Goal: Information Seeking & Learning: Learn about a topic

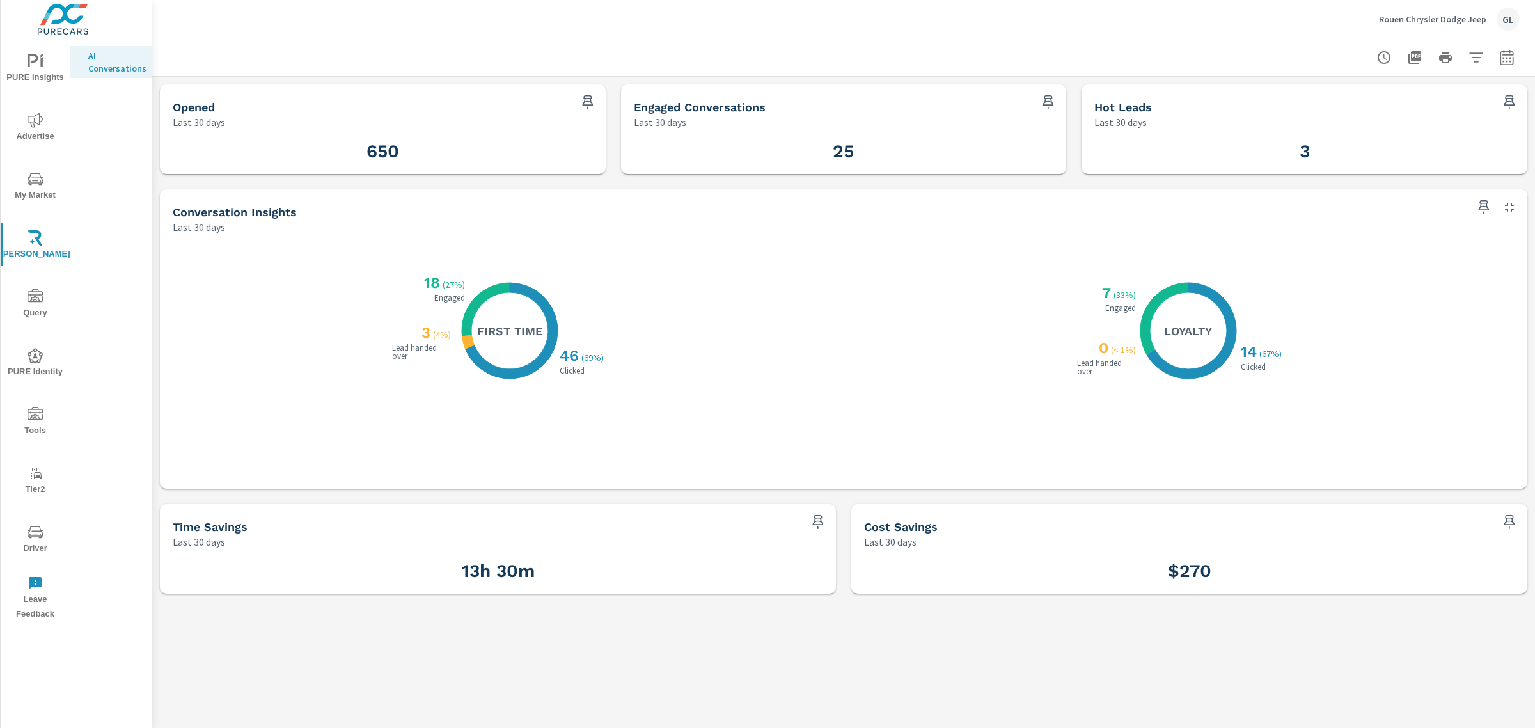
click at [1451, 18] on p "Rouen Chrysler Dodge Jeep" at bounding box center [1432, 19] width 107 height 12
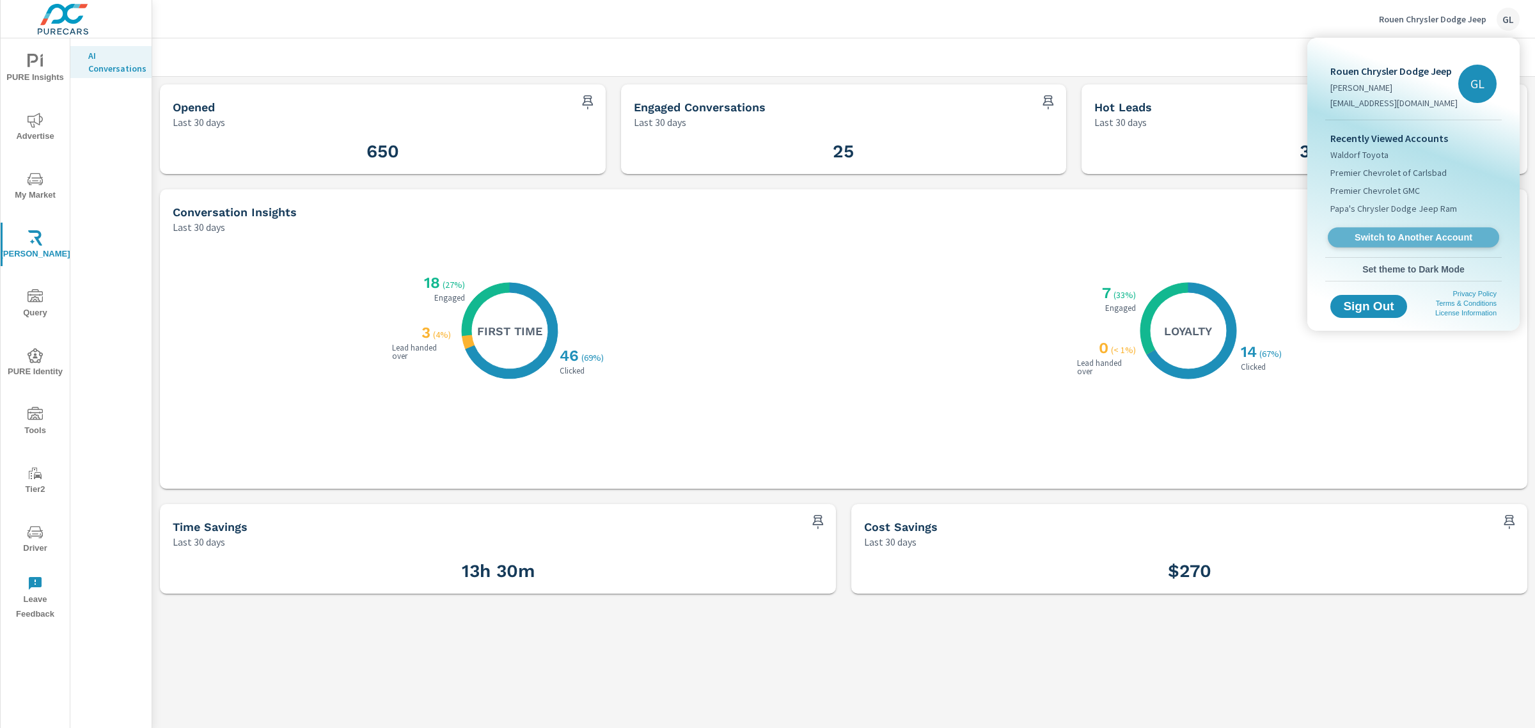
click at [1382, 231] on span "Switch to Another Account" at bounding box center [1412, 237] width 157 height 12
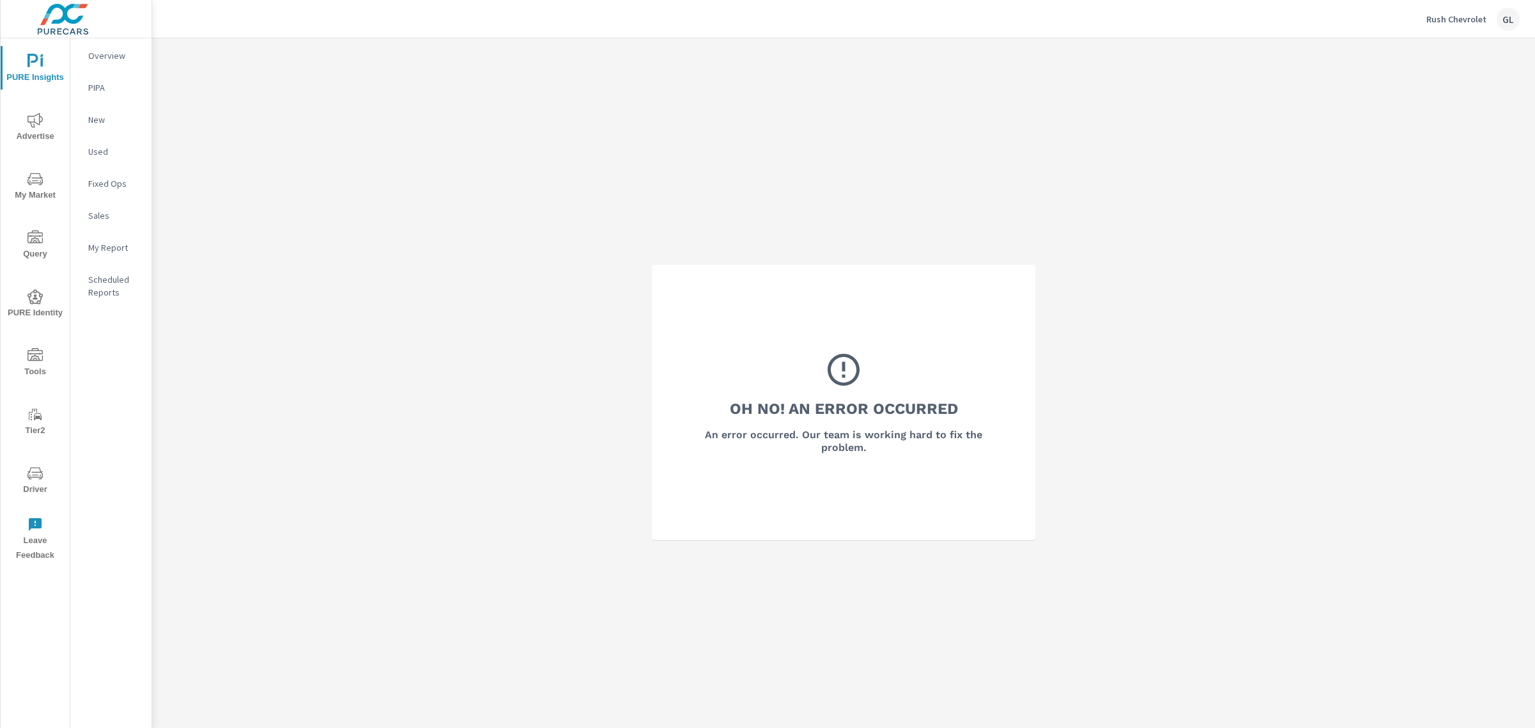
click at [1483, 17] on p "Rush Chevrolet" at bounding box center [1456, 19] width 60 height 12
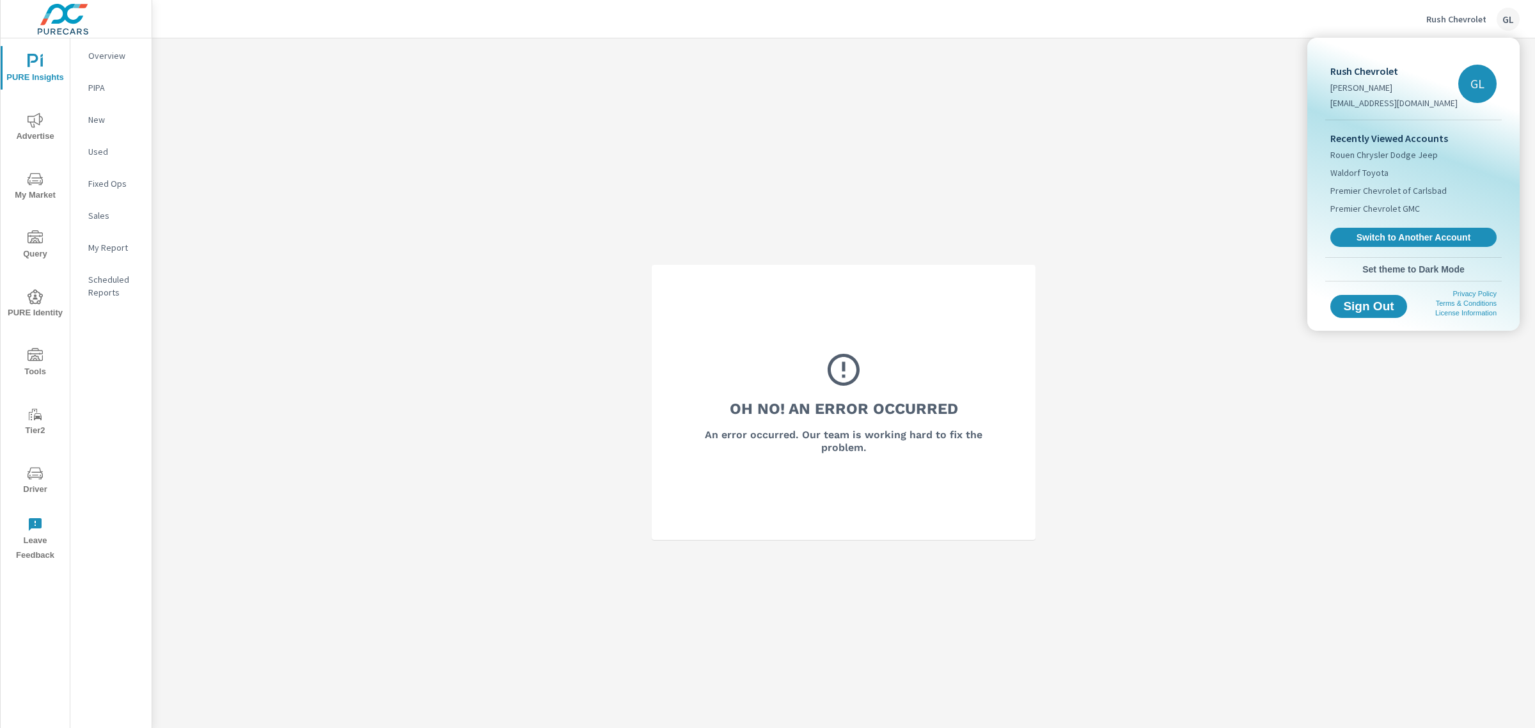
click at [27, 187] on div at bounding box center [767, 364] width 1535 height 728
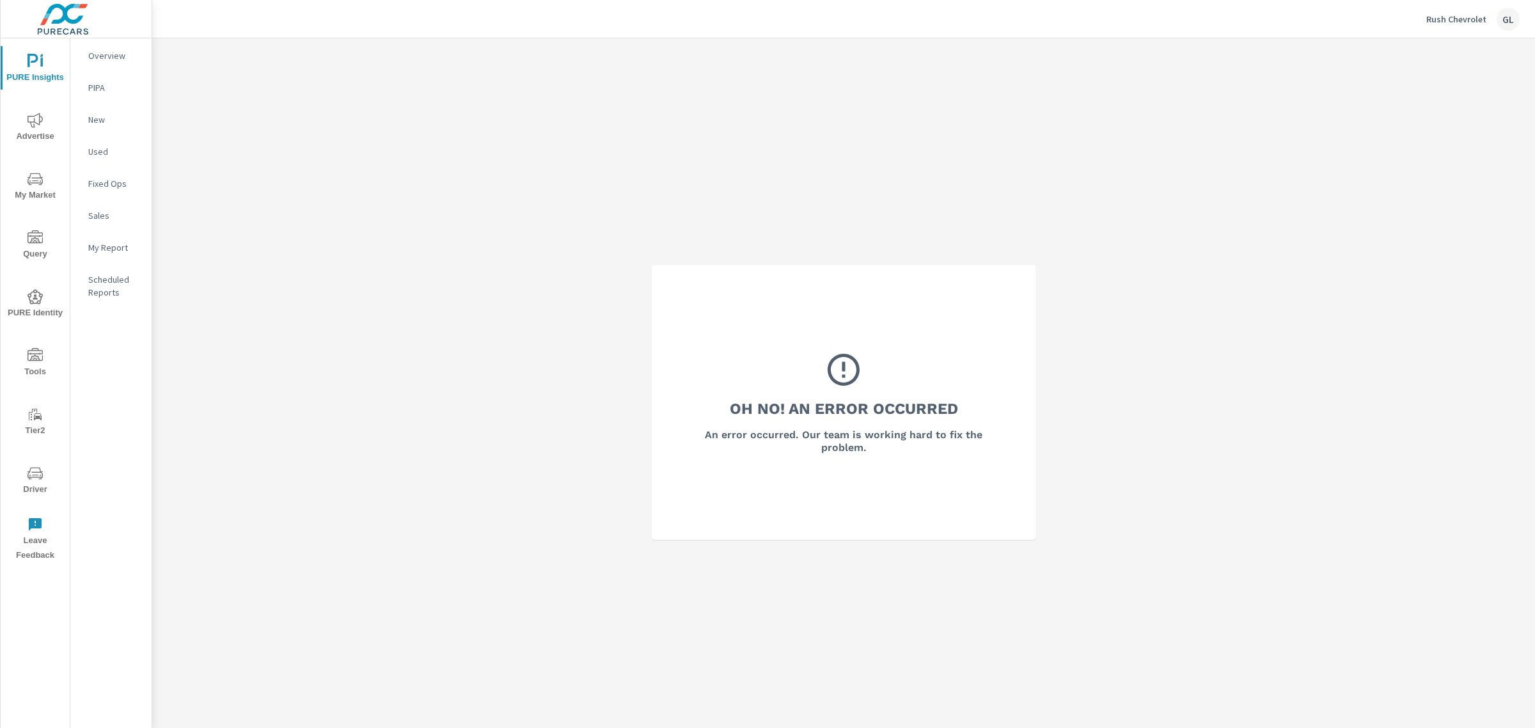
click at [286, 205] on div "Oh No! An Error Occurred An error occurred. Our team is working hard to fix the…" at bounding box center [843, 402] width 1382 height 728
drag, startPoint x: 24, startPoint y: 180, endPoint x: 34, endPoint y: 176, distance: 10.7
click at [34, 176] on span "My Market" at bounding box center [34, 186] width 61 height 31
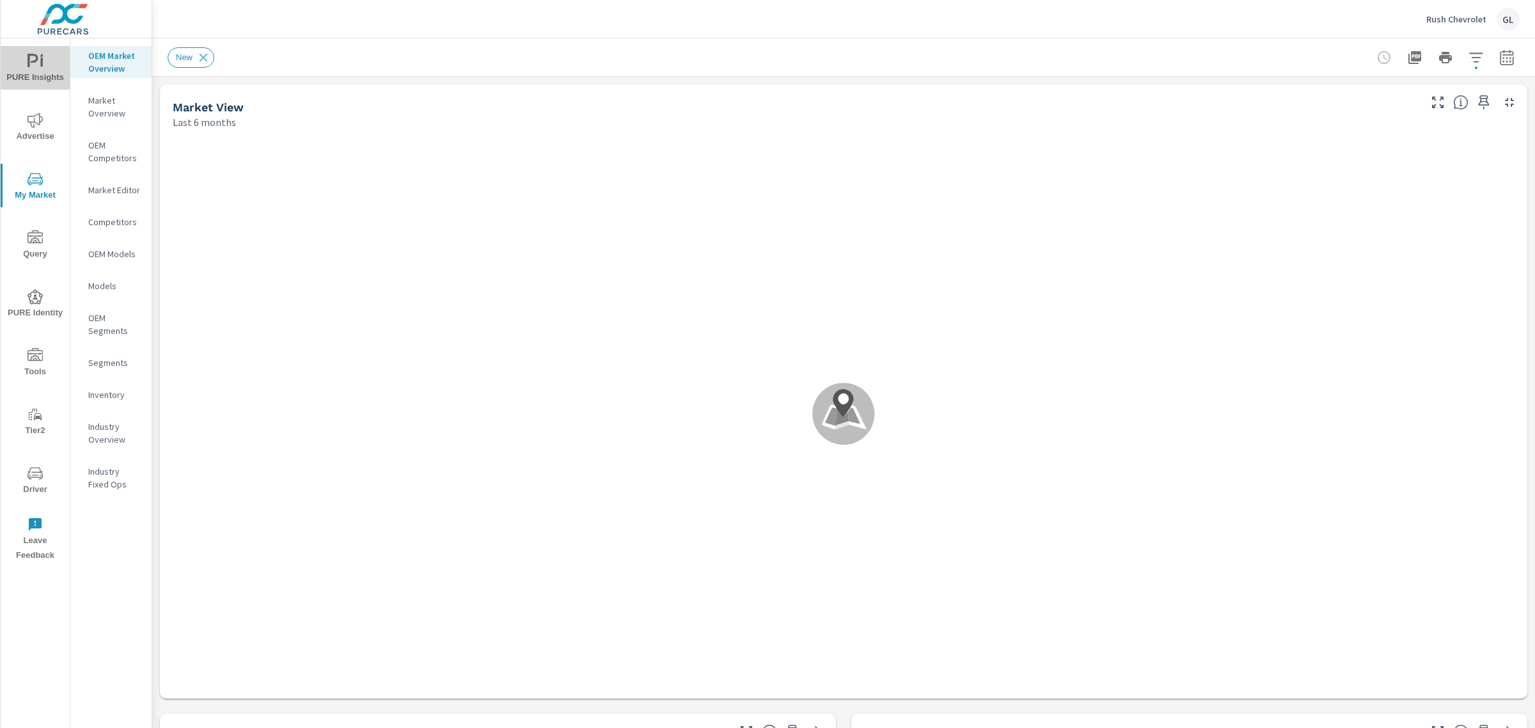
click at [39, 72] on span "PURE Insights" at bounding box center [34, 69] width 61 height 31
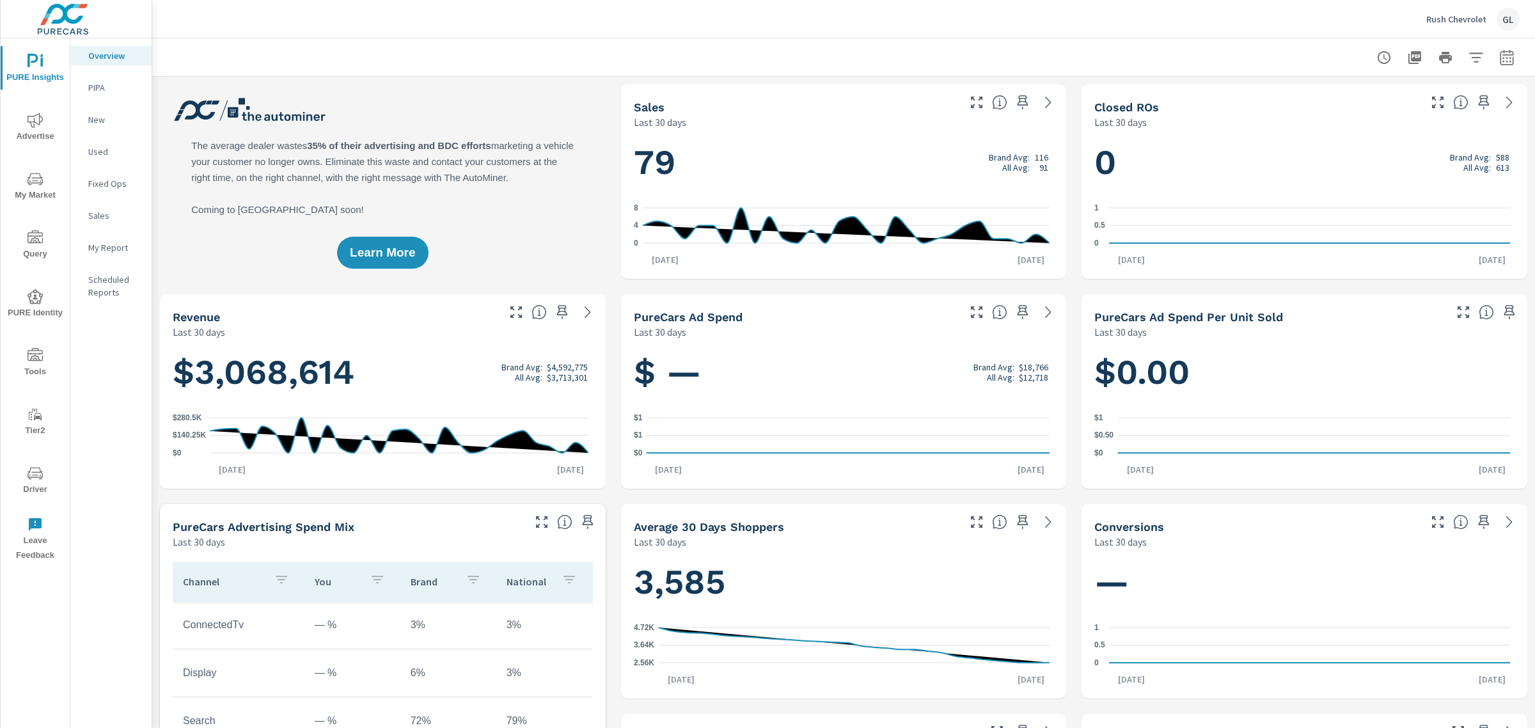
click at [30, 180] on icon "nav menu" at bounding box center [29, 180] width 1 height 1
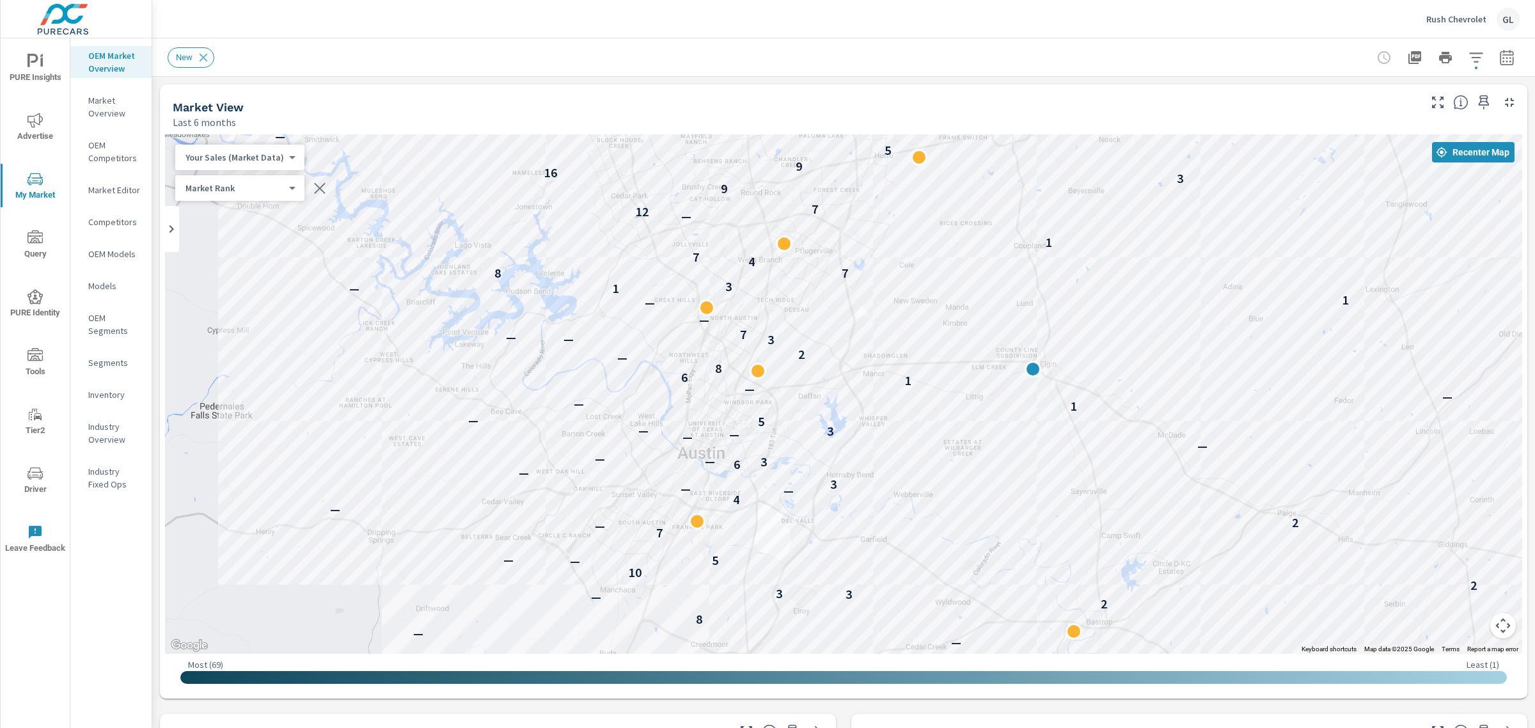
drag, startPoint x: 769, startPoint y: 480, endPoint x: 1072, endPoint y: 501, distance: 303.2
click at [1072, 501] on div "— — — — 4 7 — 3 7 — — 2 — 10 5 — — — 9 — — 8 — 2 — 3 3 2 10 — 5 — 5 7 — 2 2 — 4…" at bounding box center [843, 393] width 1357 height 519
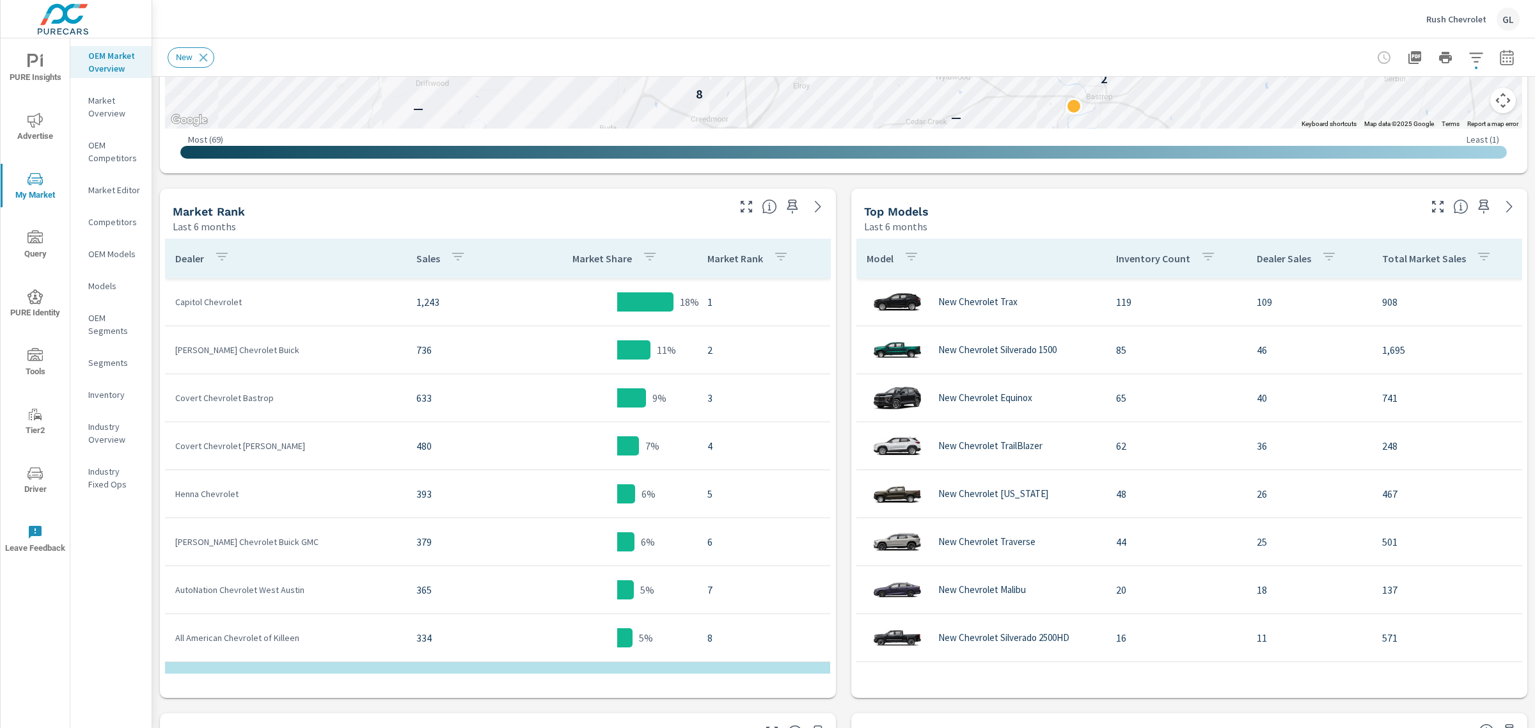
scroll to position [559, 0]
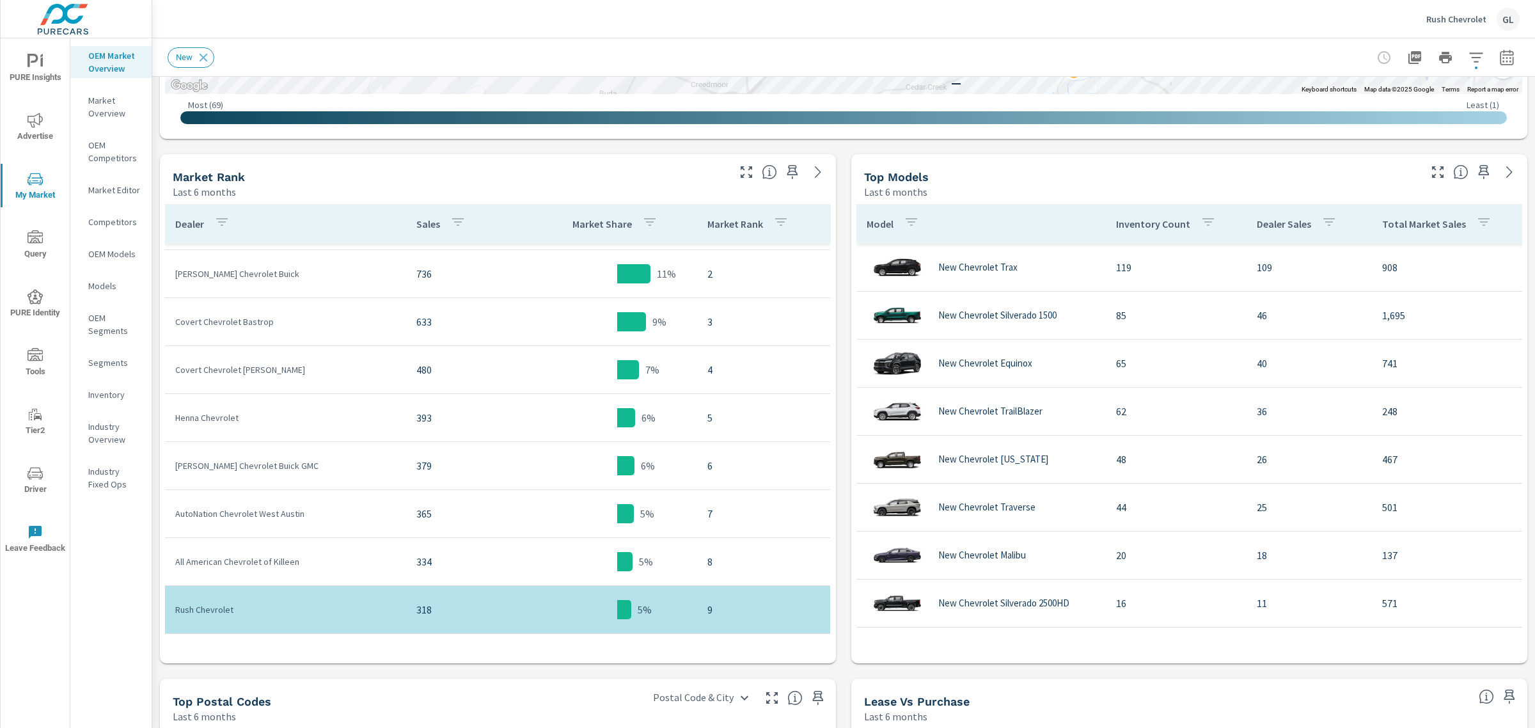
scroll to position [160, 0]
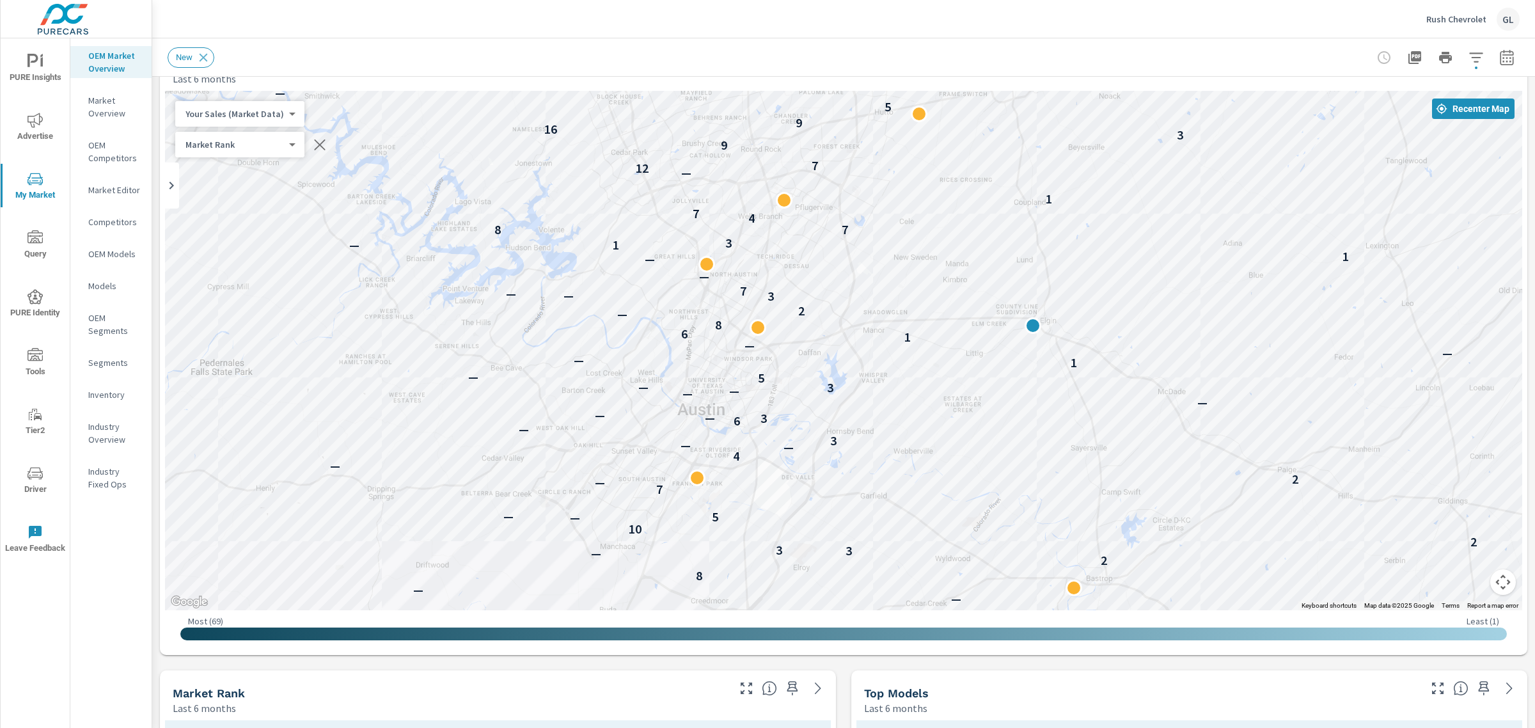
scroll to position [80, 0]
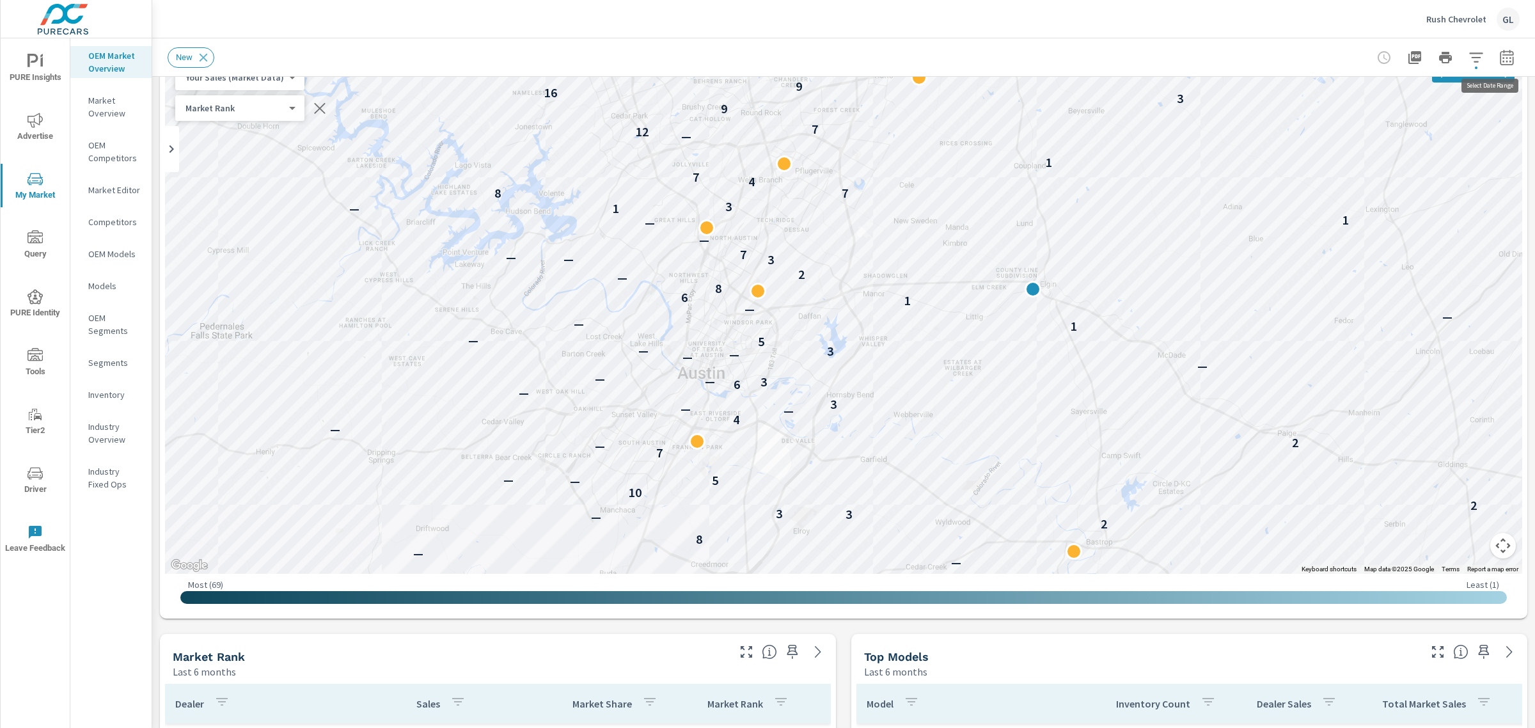
click at [1499, 52] on icon "button" at bounding box center [1506, 57] width 15 height 15
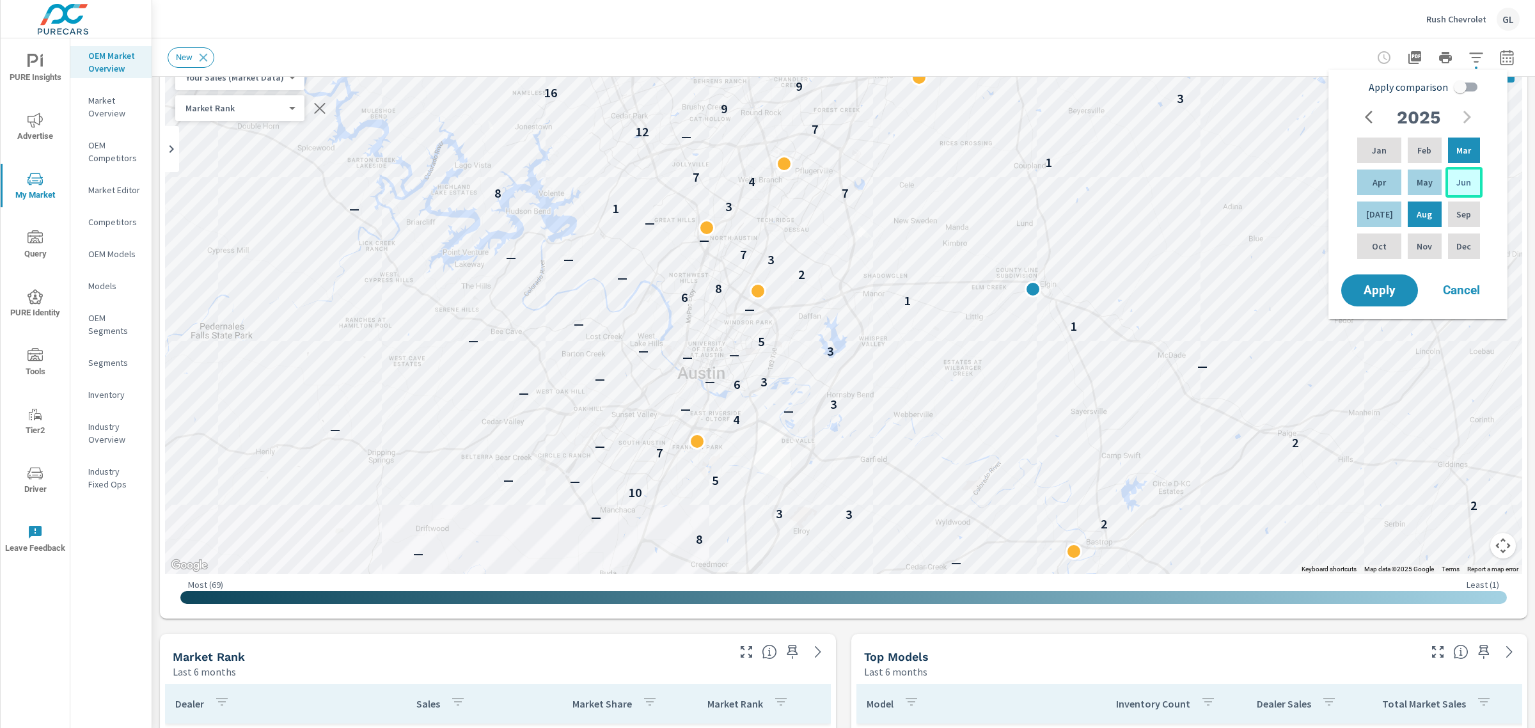
click at [1459, 184] on p "Jun" at bounding box center [1463, 182] width 15 height 13
click at [1421, 214] on p "Aug" at bounding box center [1423, 214] width 15 height 13
click at [1375, 286] on span "Apply" at bounding box center [1379, 291] width 52 height 12
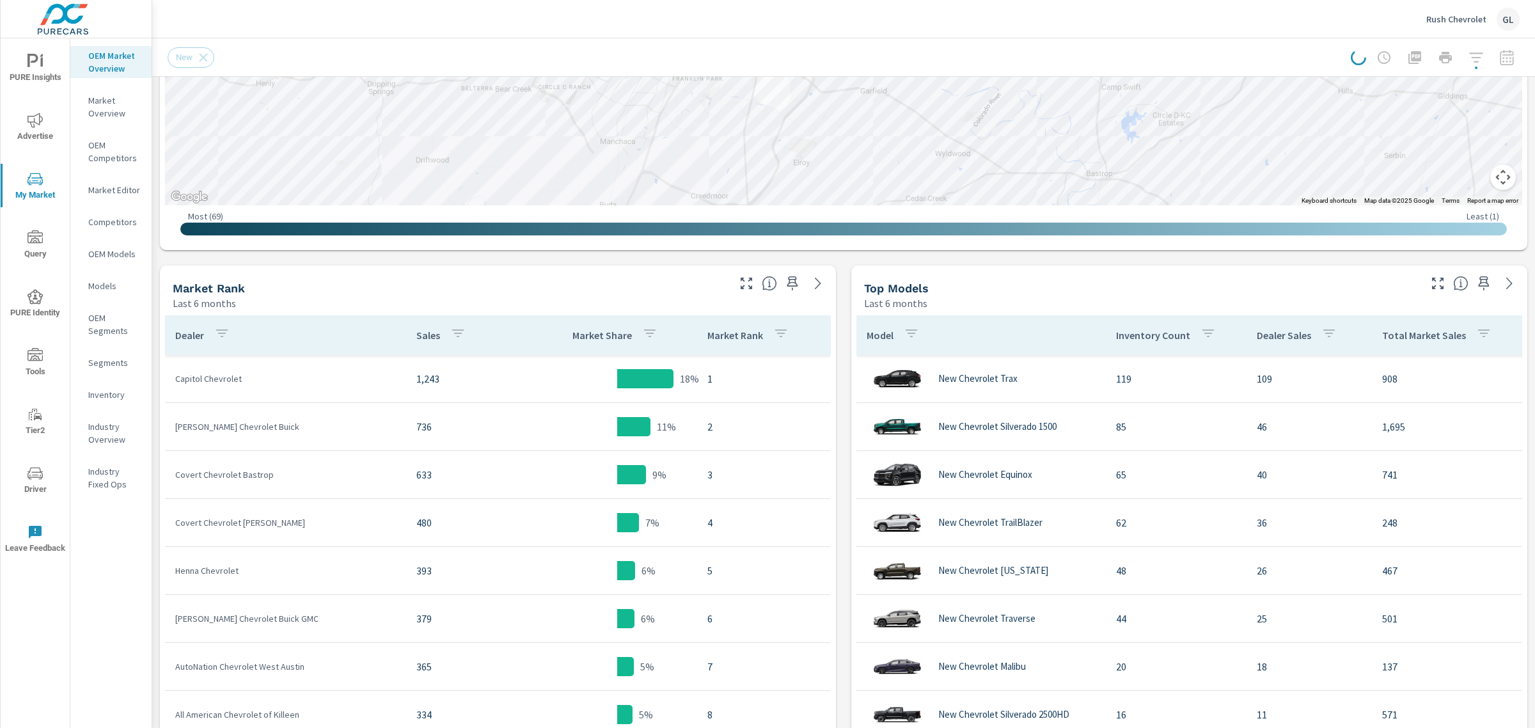
scroll to position [480, 0]
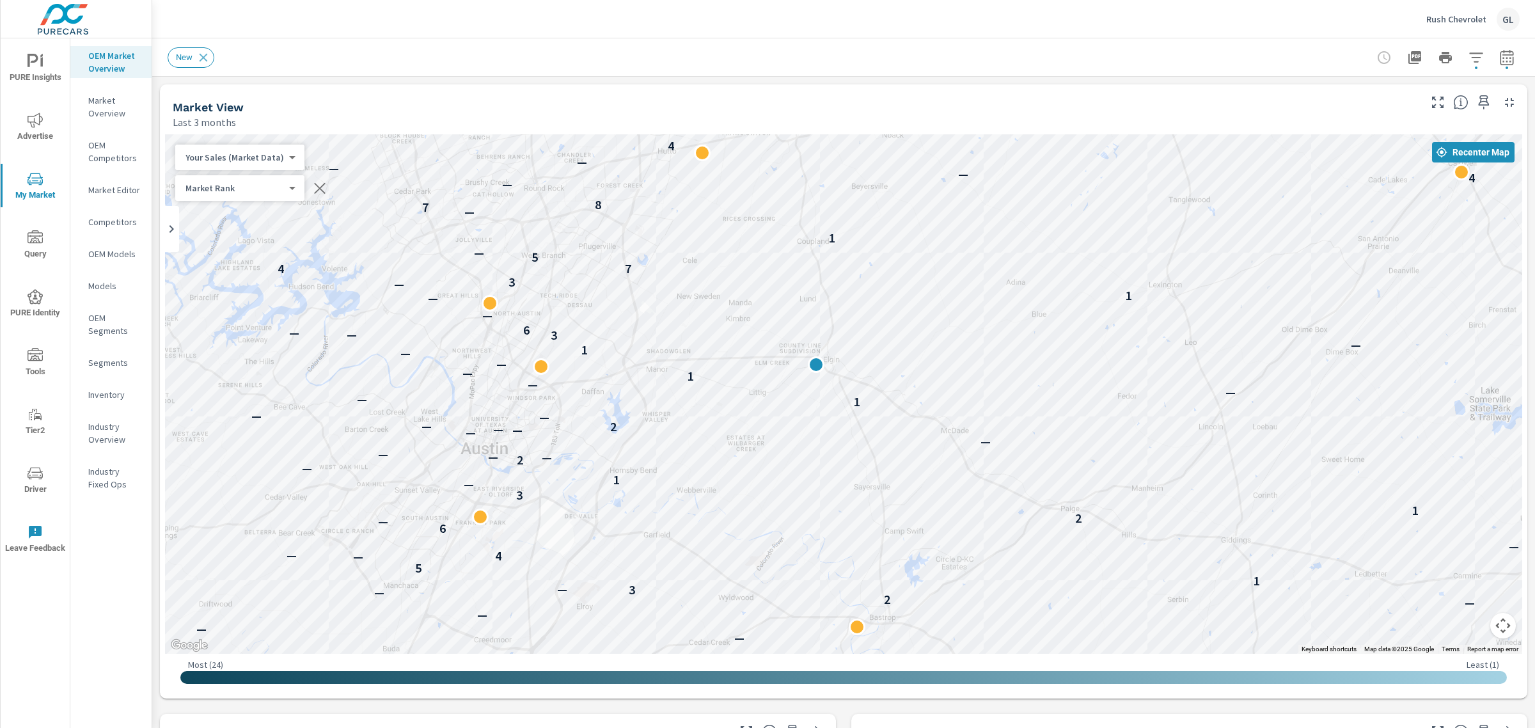
drag, startPoint x: 1180, startPoint y: 455, endPoint x: 960, endPoint y: 451, distance: 219.4
click at [960, 451] on div "— — — — — 3 — — 3 4 — — — — — — — — — — — — — — 2 — 3 — 1 5 — 4 — — 6 — 2 1 — 3…" at bounding box center [1241, 734] width 1228 height 691
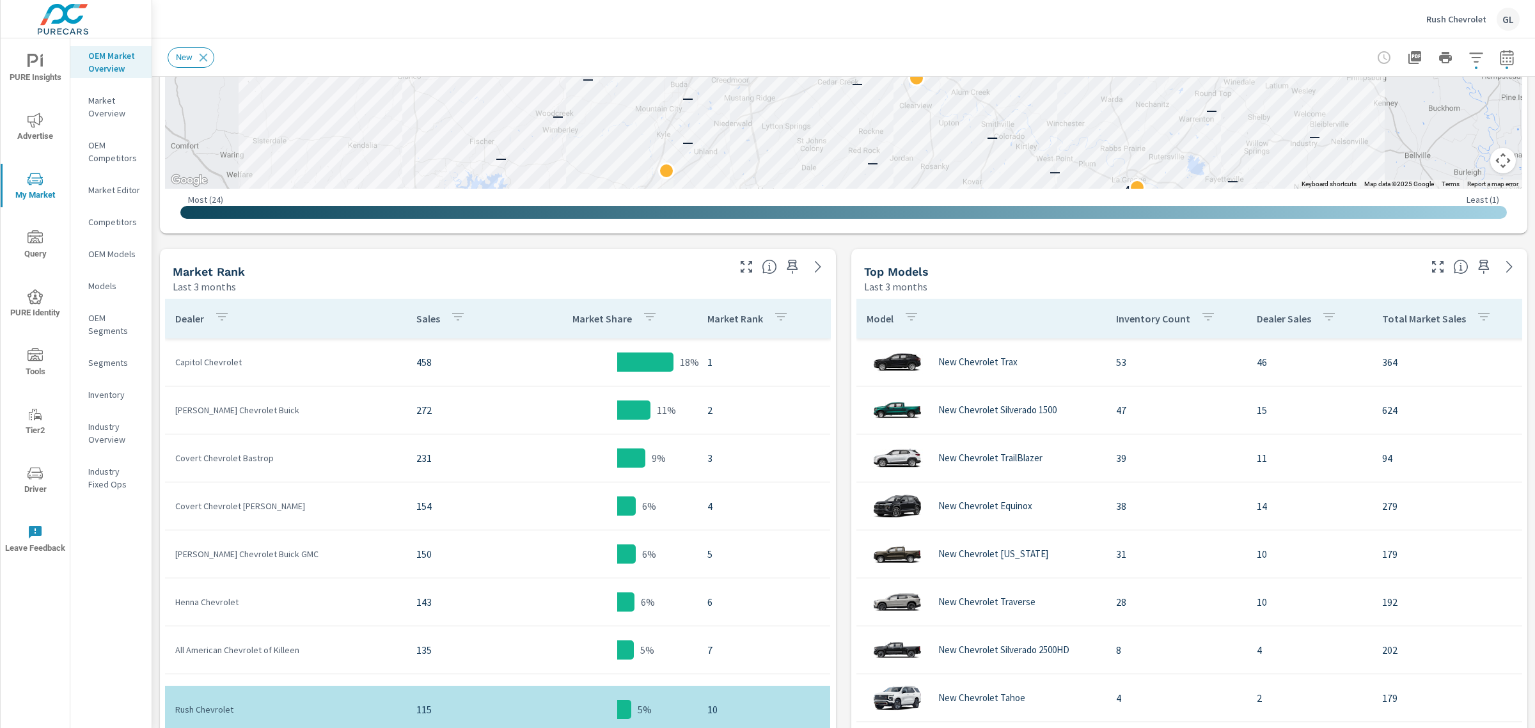
scroll to position [462, 0]
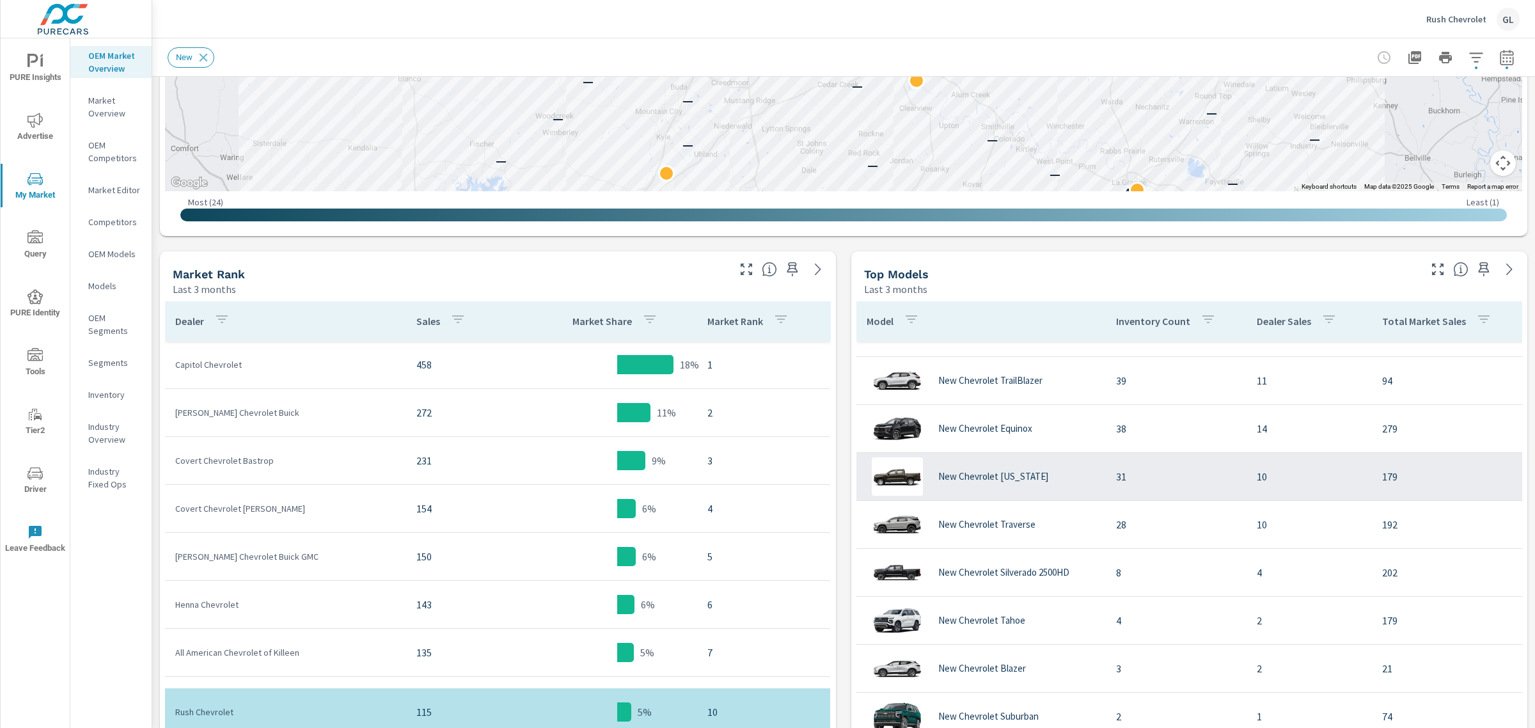
scroll to position [10, 0]
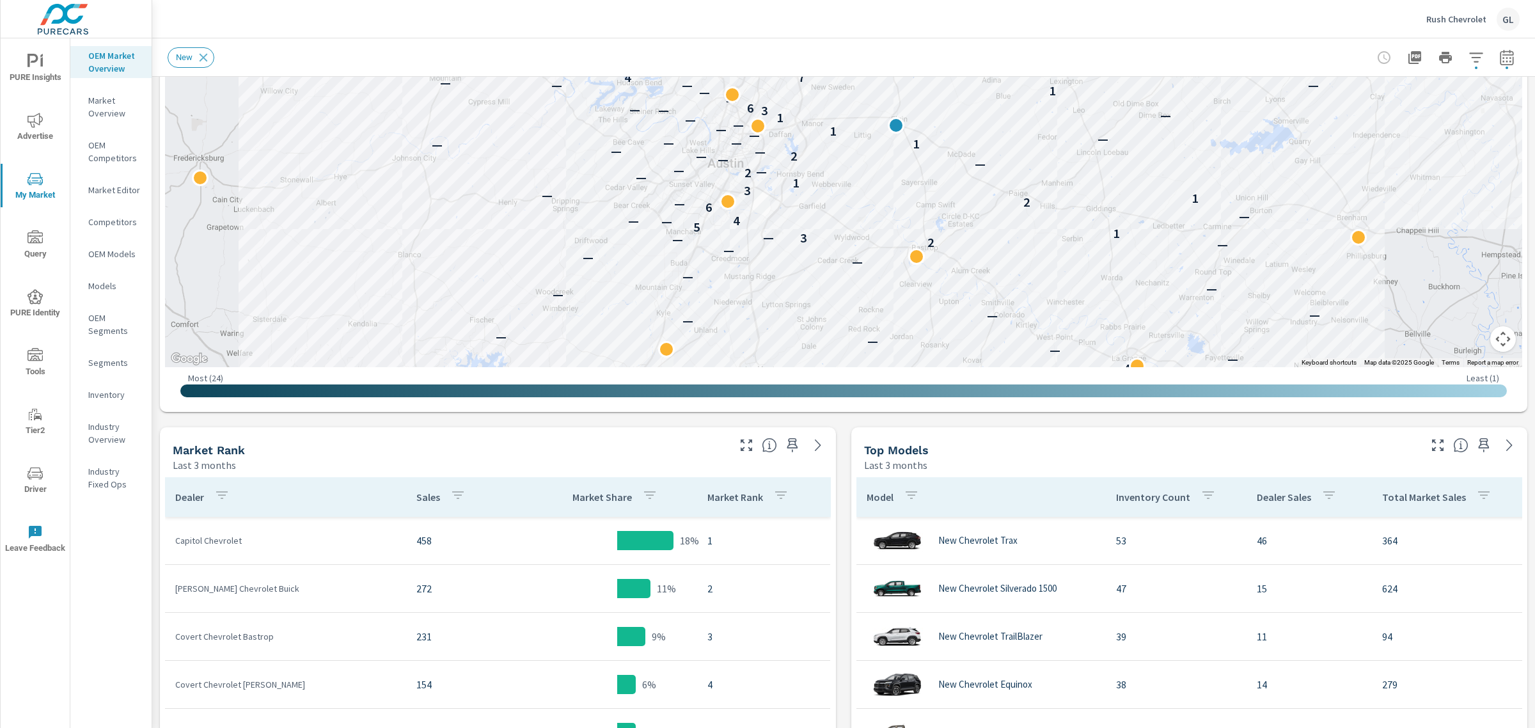
scroll to position [223, 0]
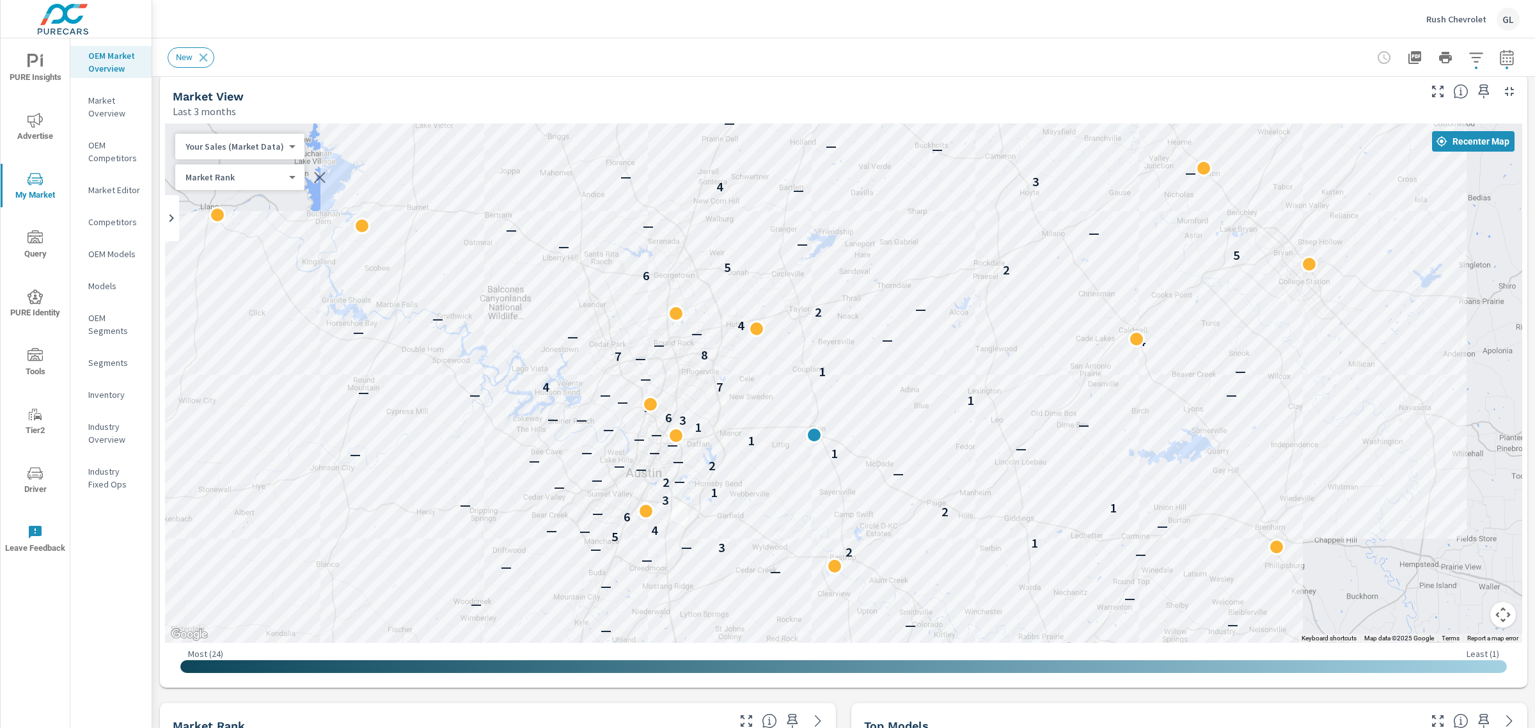
scroll to position [13, 0]
